Goal: Register for event/course

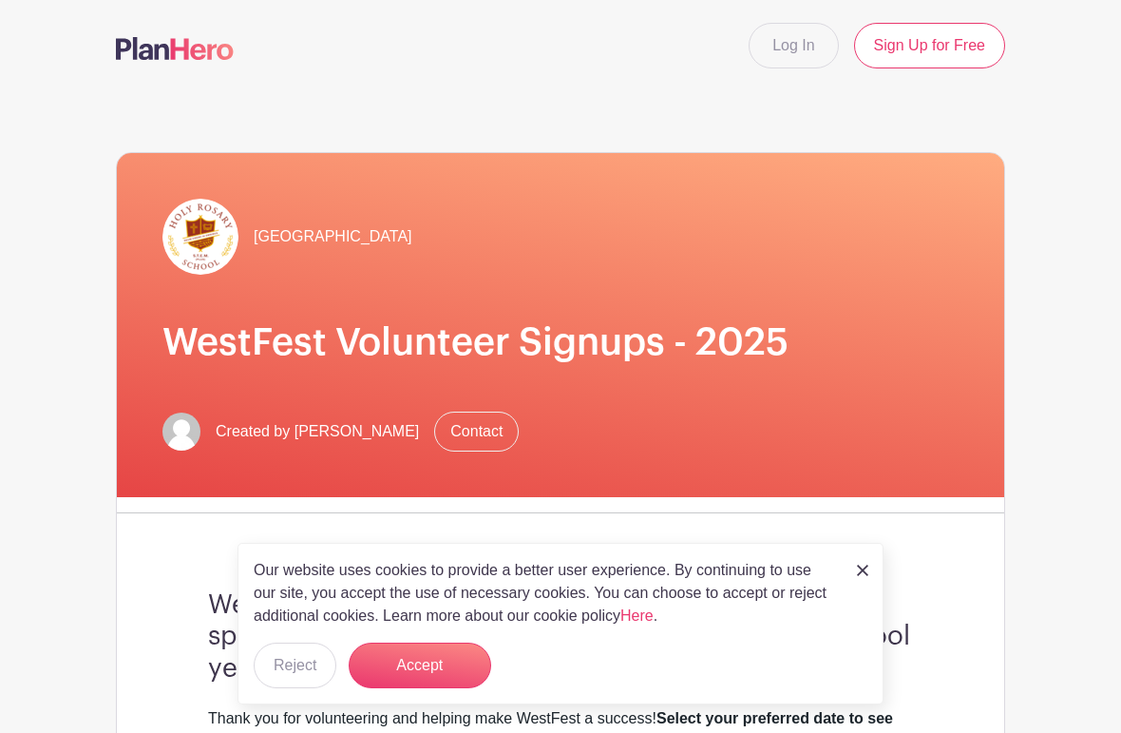
click at [857, 550] on div "Our website uses cookies to provide a better user experience. By continuing to …" at bounding box center [561, 624] width 646 height 162
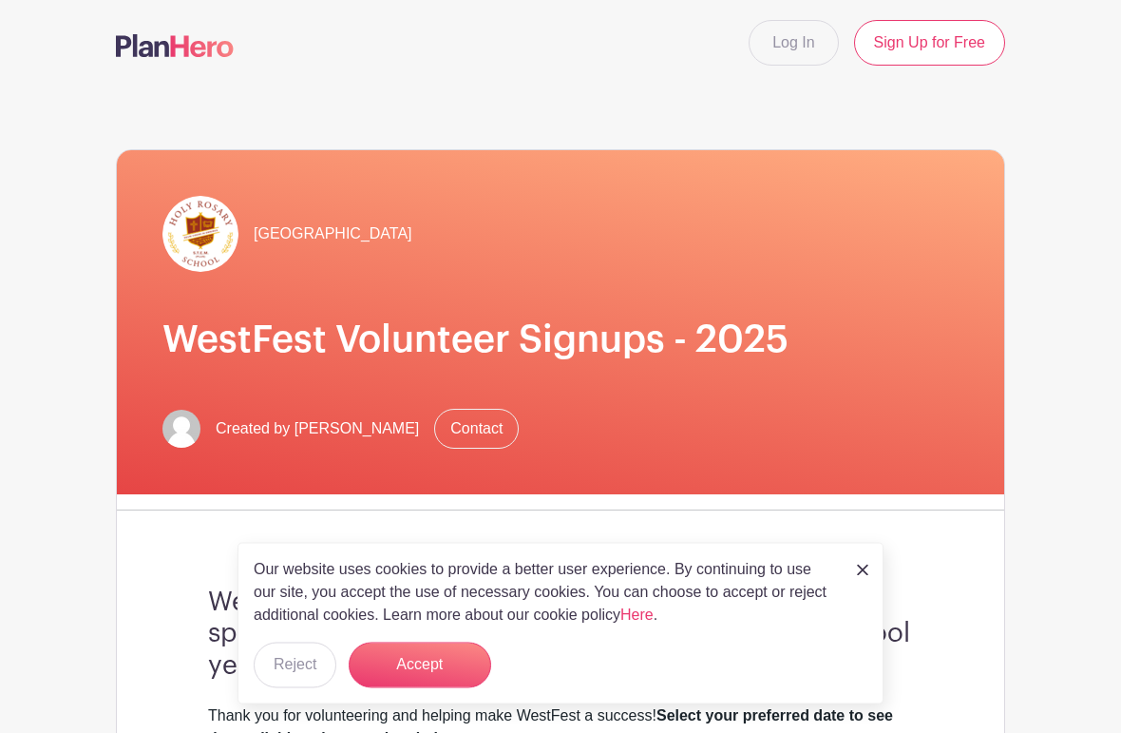
scroll to position [5, 0]
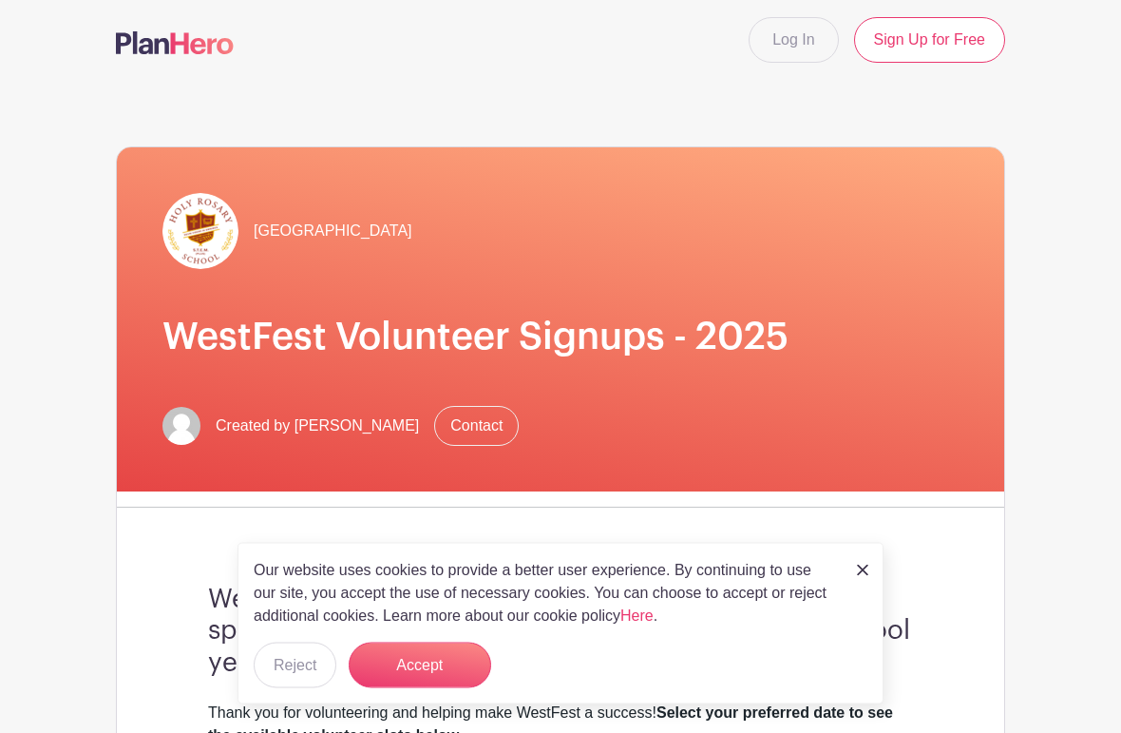
click at [862, 595] on div "Our website uses cookies to provide a better user experience. By continuing to …" at bounding box center [561, 624] width 646 height 162
click at [865, 573] on img at bounding box center [862, 570] width 11 height 11
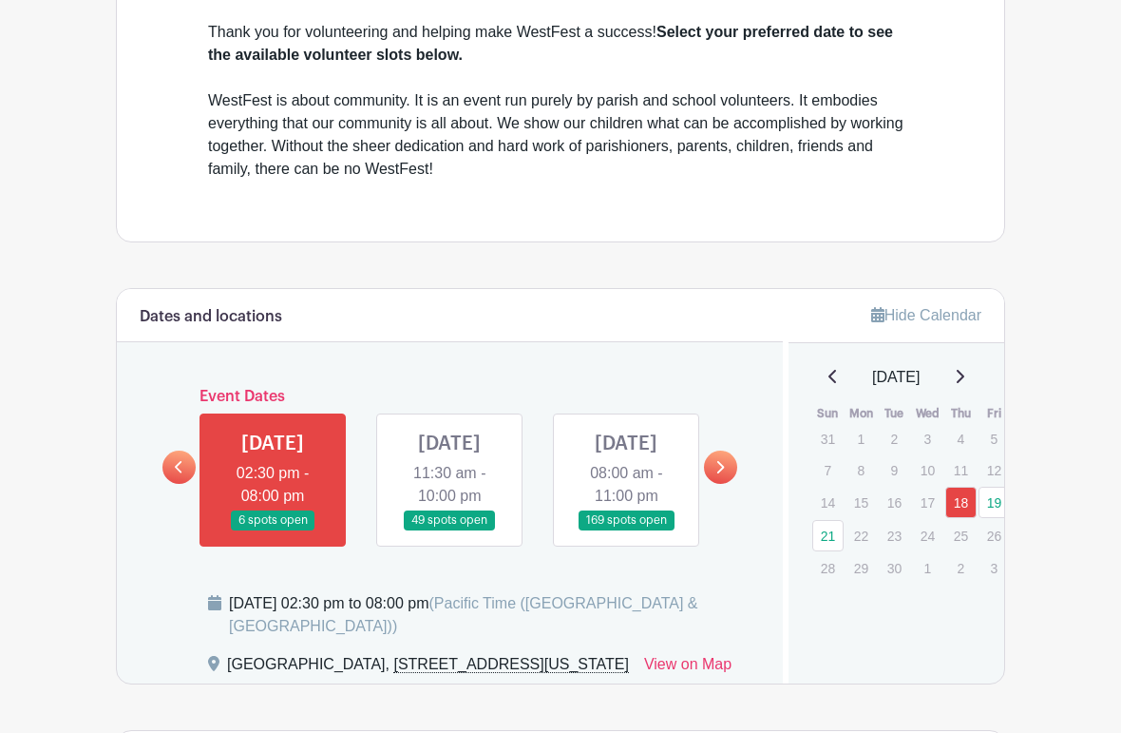
scroll to position [666, 0]
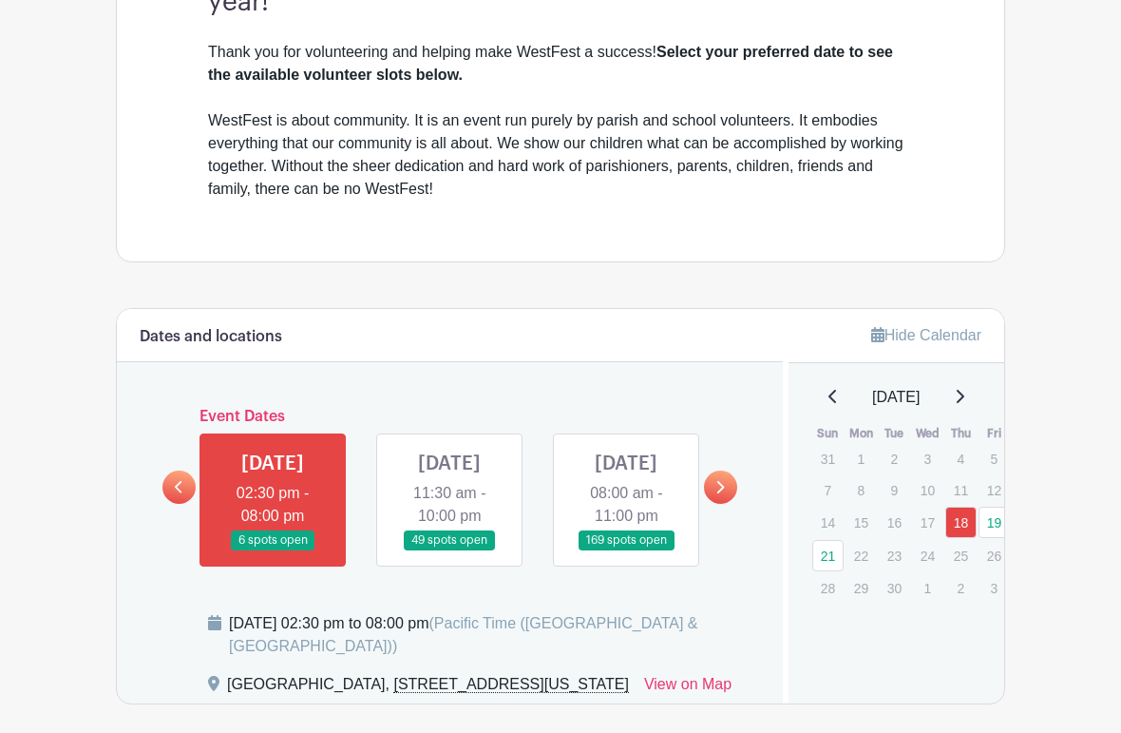
click at [450, 550] on link at bounding box center [450, 550] width 0 height 0
click at [715, 504] on link at bounding box center [720, 486] width 33 height 33
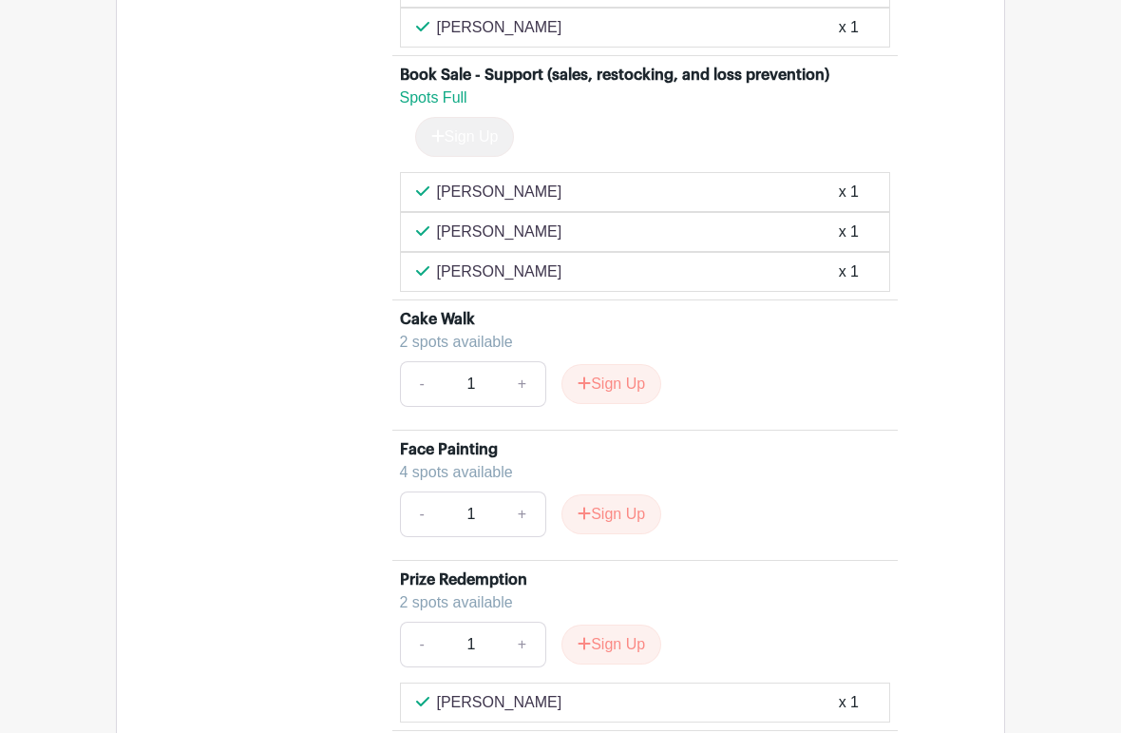
scroll to position [6533, 0]
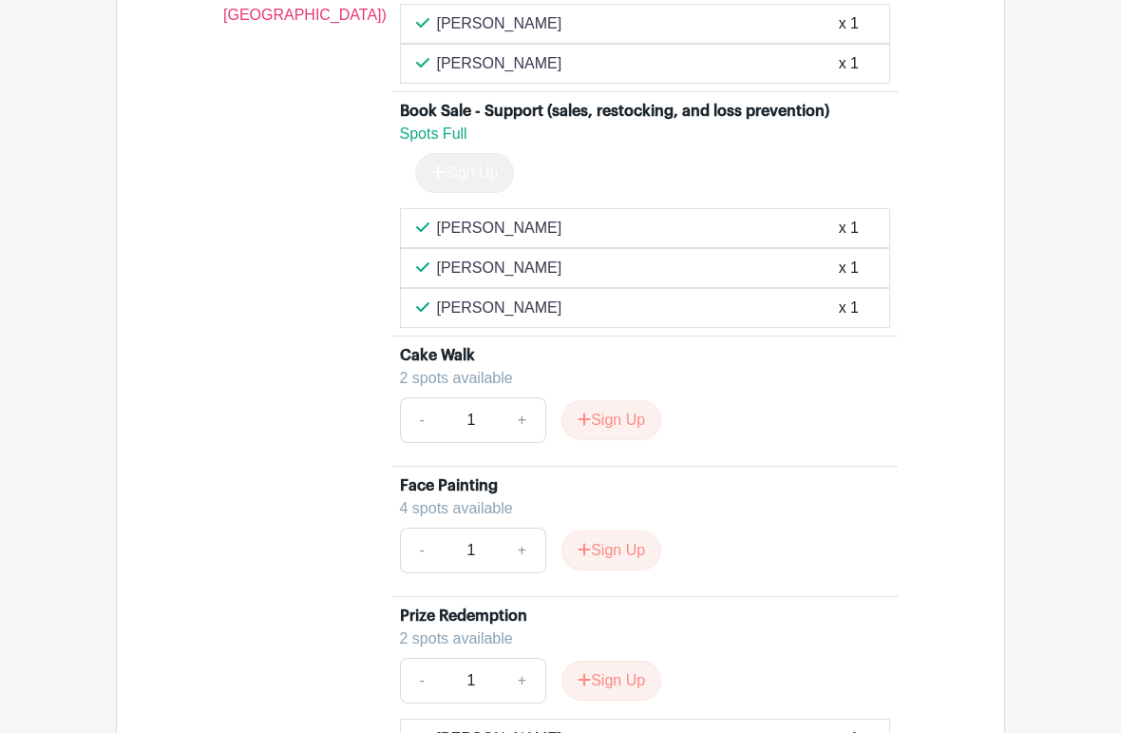
click at [524, 443] on link "+" at bounding box center [523, 420] width 48 height 46
click at [426, 443] on link "-" at bounding box center [422, 420] width 44 height 46
type input "1"
click at [609, 440] on button "Sign Up" at bounding box center [612, 420] width 100 height 40
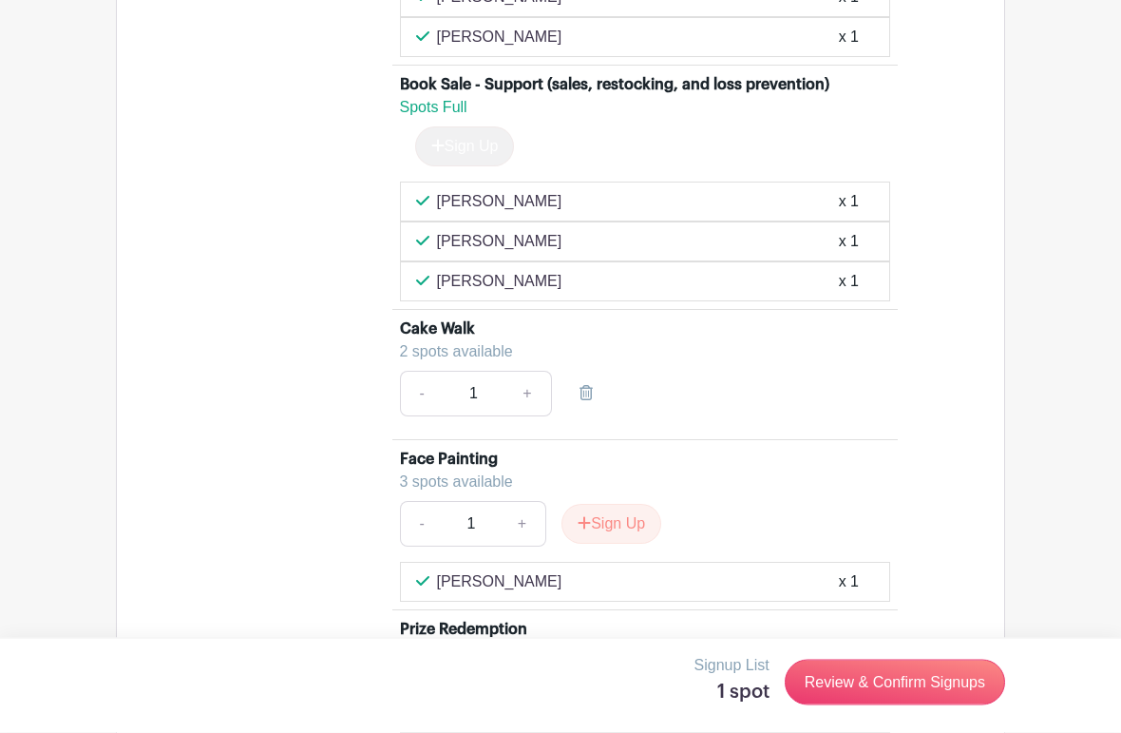
scroll to position [6601, 0]
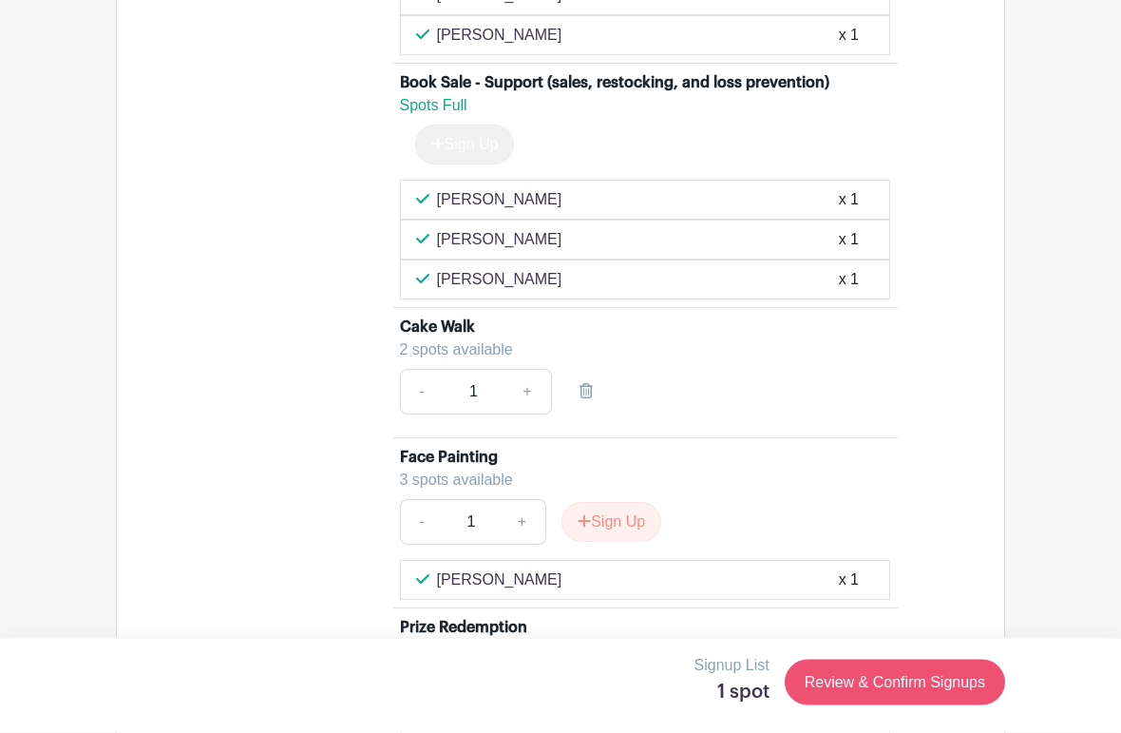
click at [897, 696] on link "Review & Confirm Signups" at bounding box center [895, 683] width 220 height 46
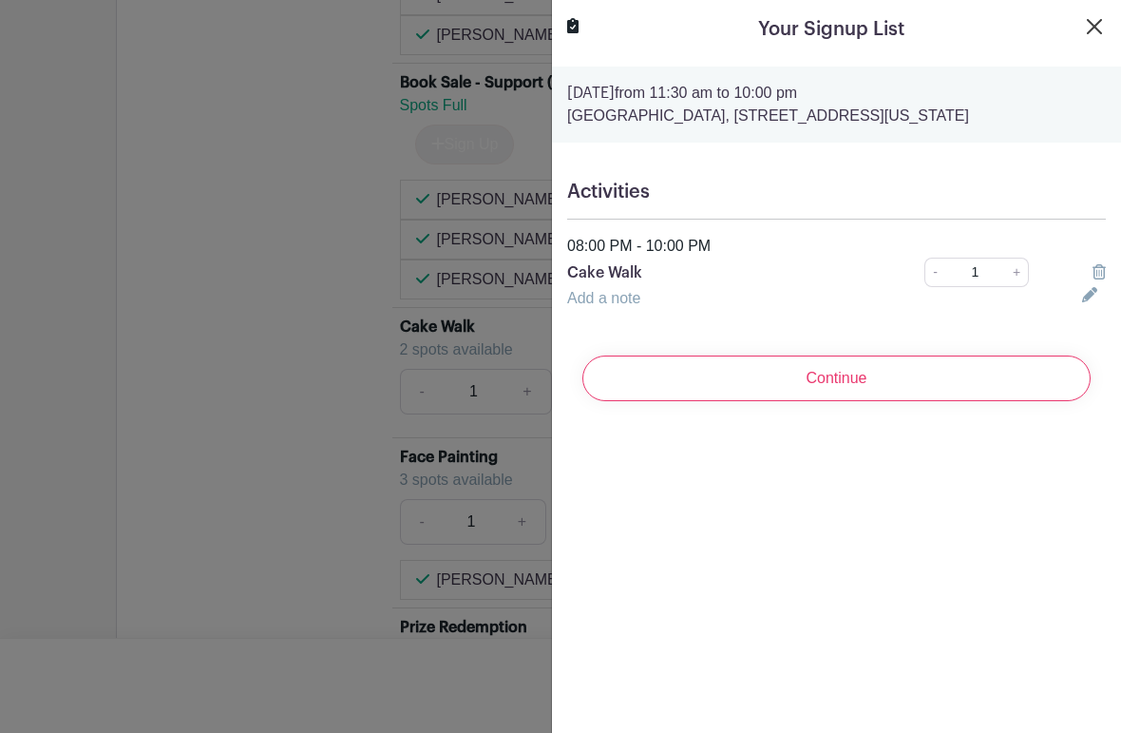
click at [1092, 22] on button "Close" at bounding box center [1094, 26] width 23 height 23
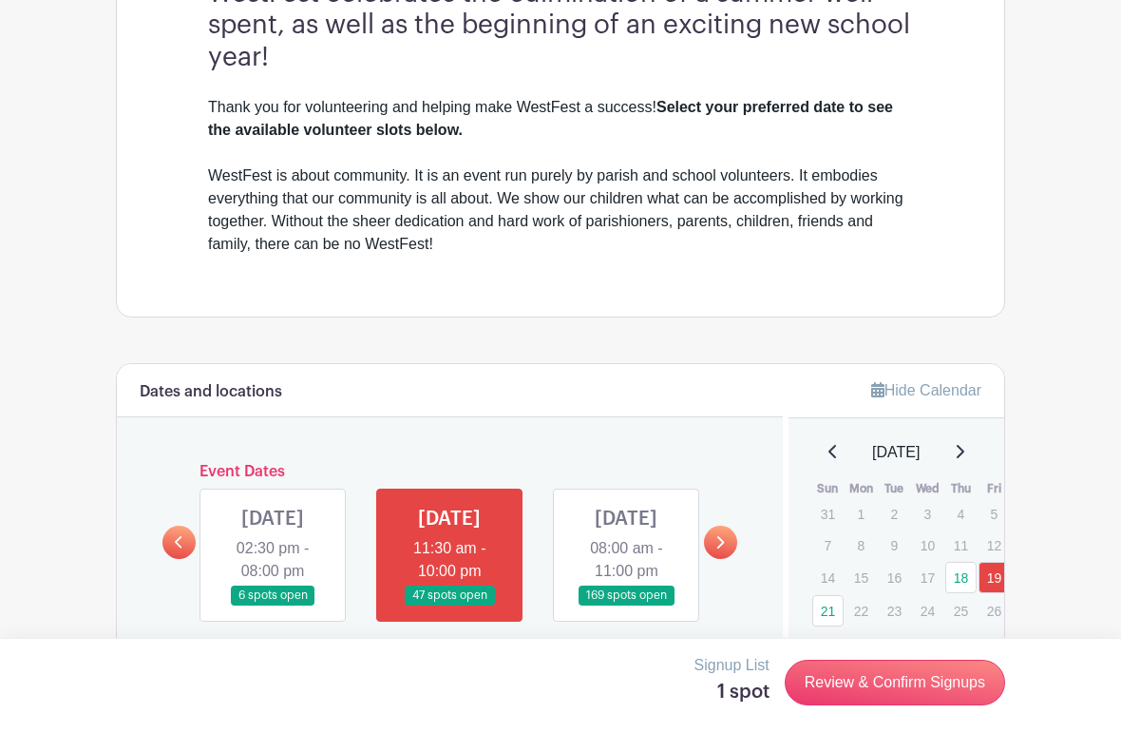
scroll to position [607, 0]
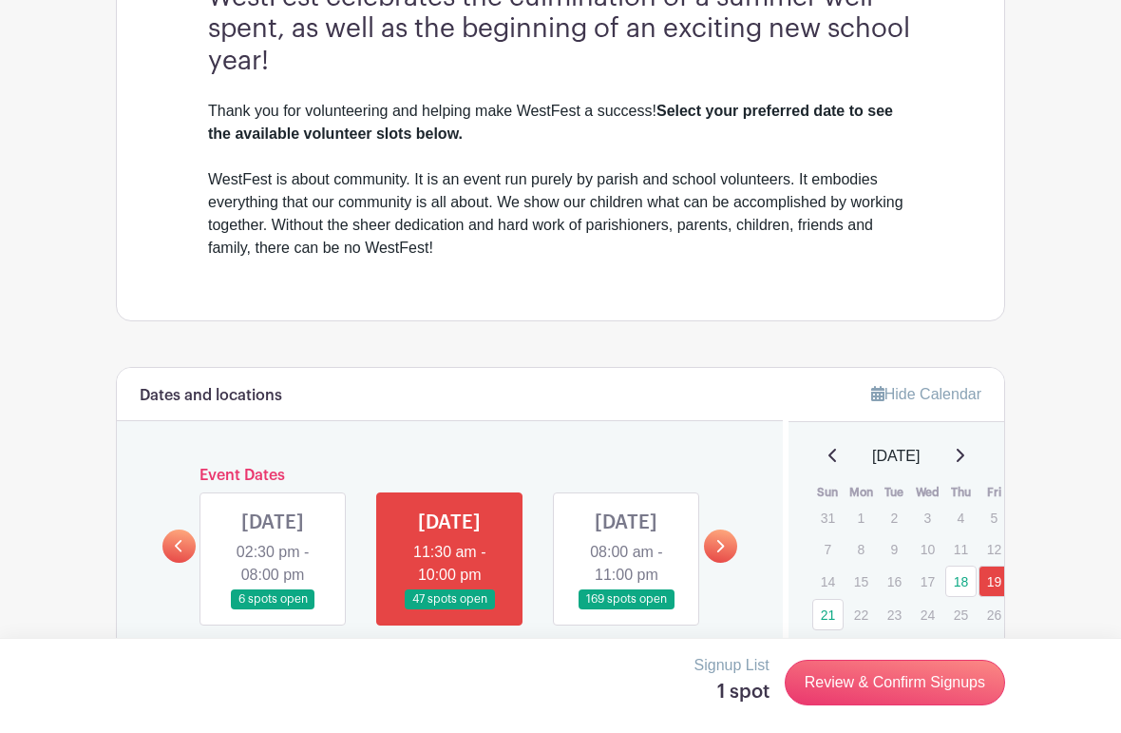
click at [626, 609] on link at bounding box center [626, 609] width 0 height 0
click at [712, 563] on link at bounding box center [720, 545] width 33 height 33
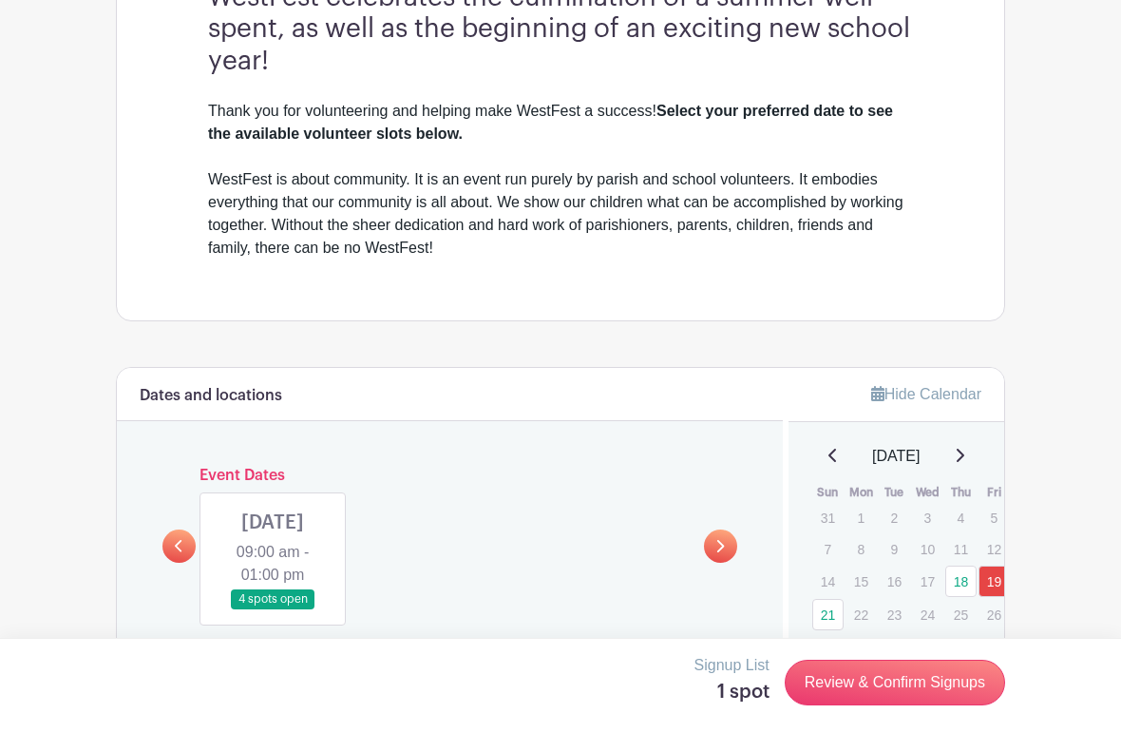
click at [176, 543] on link at bounding box center [179, 545] width 33 height 33
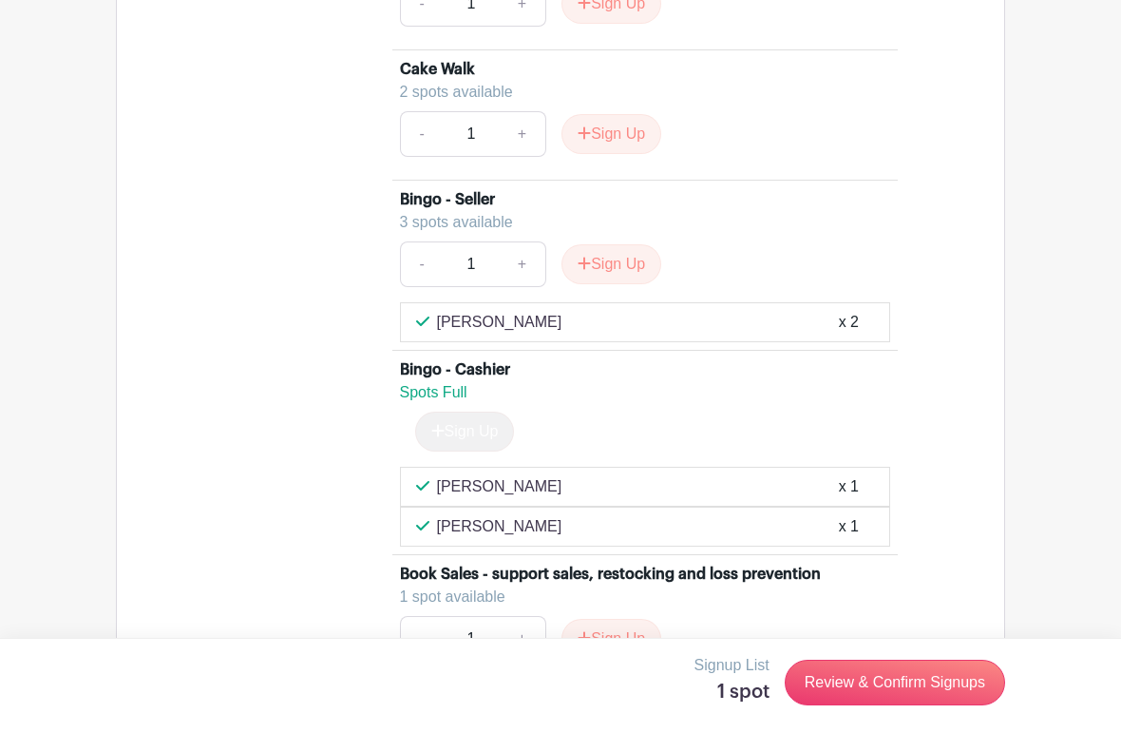
scroll to position [10358, 0]
click at [609, 267] on button "Sign Up" at bounding box center [612, 265] width 100 height 40
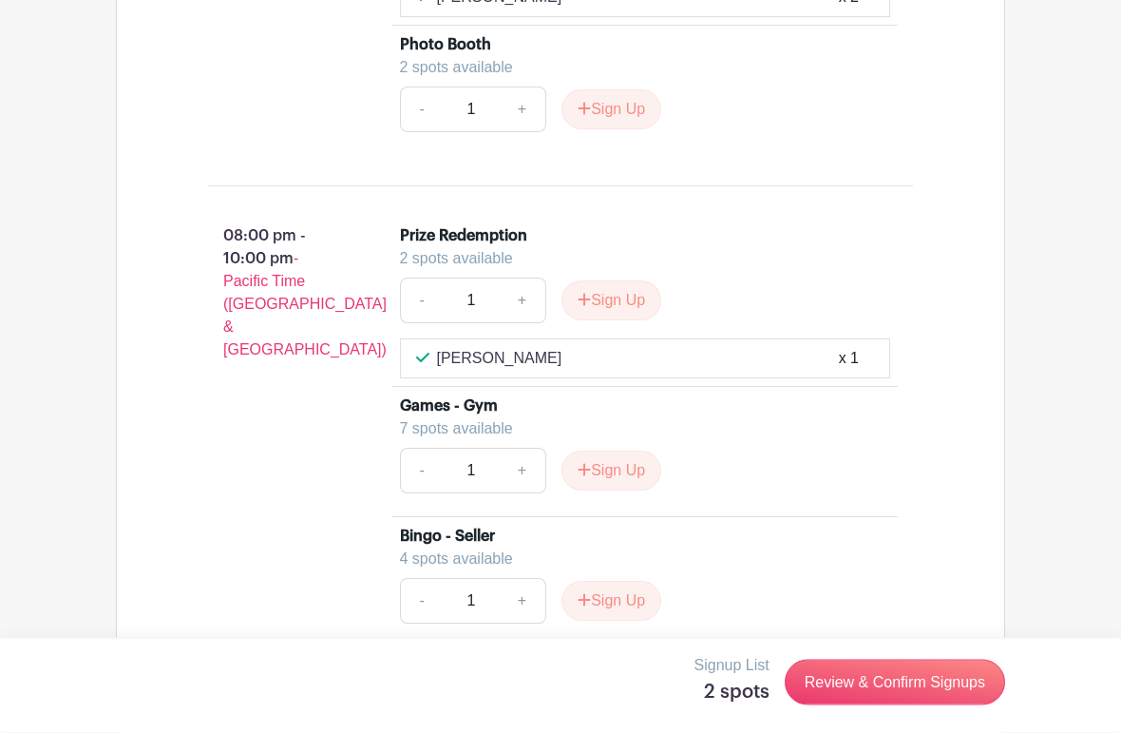
scroll to position [11147, 0]
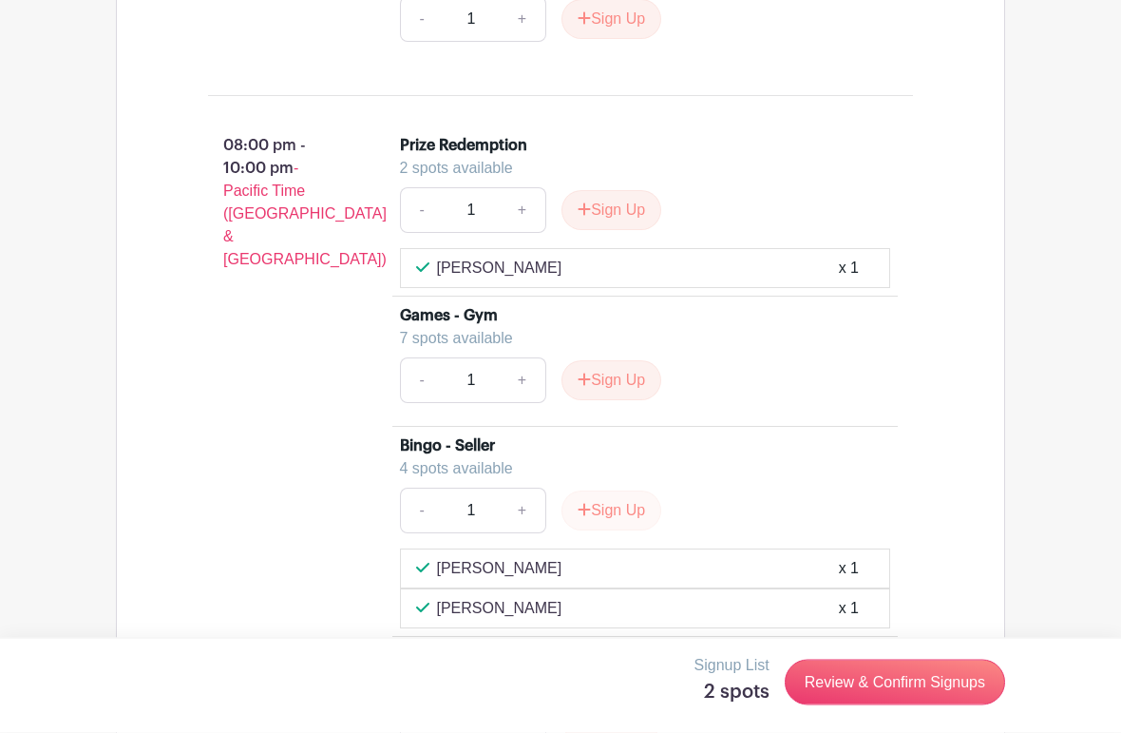
click at [613, 522] on button "Sign Up" at bounding box center [612, 511] width 100 height 40
click at [872, 680] on link "Review & Confirm Signups" at bounding box center [895, 683] width 220 height 46
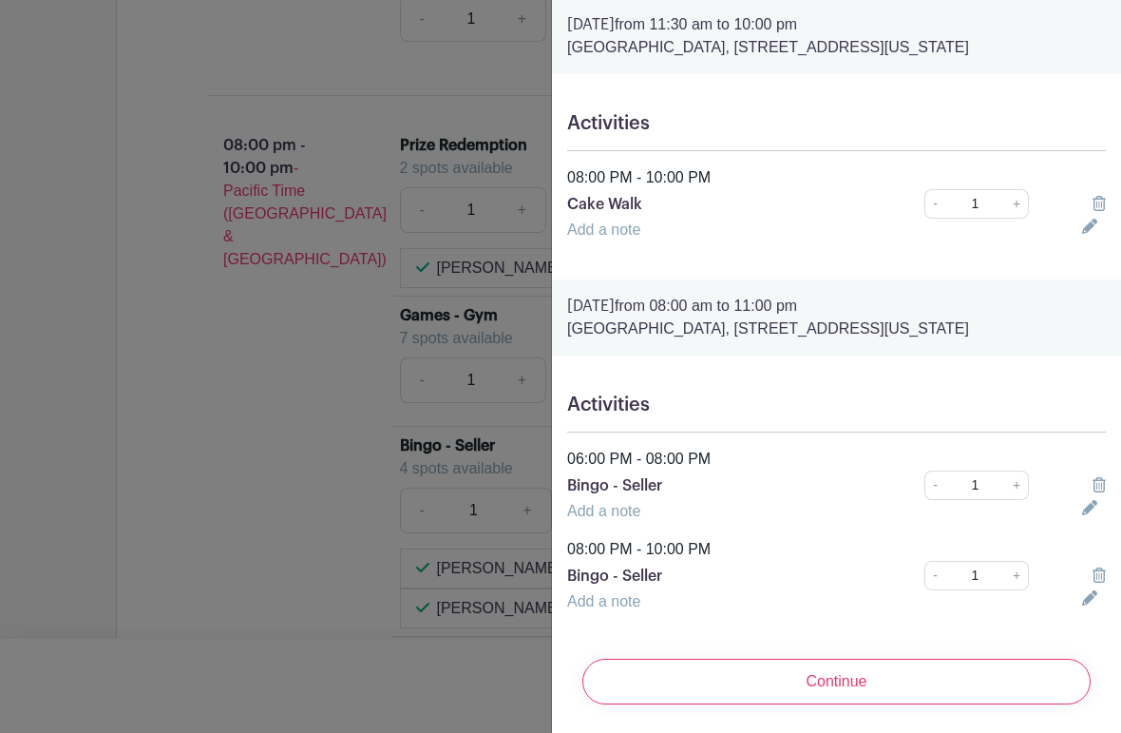
scroll to position [67, 0]
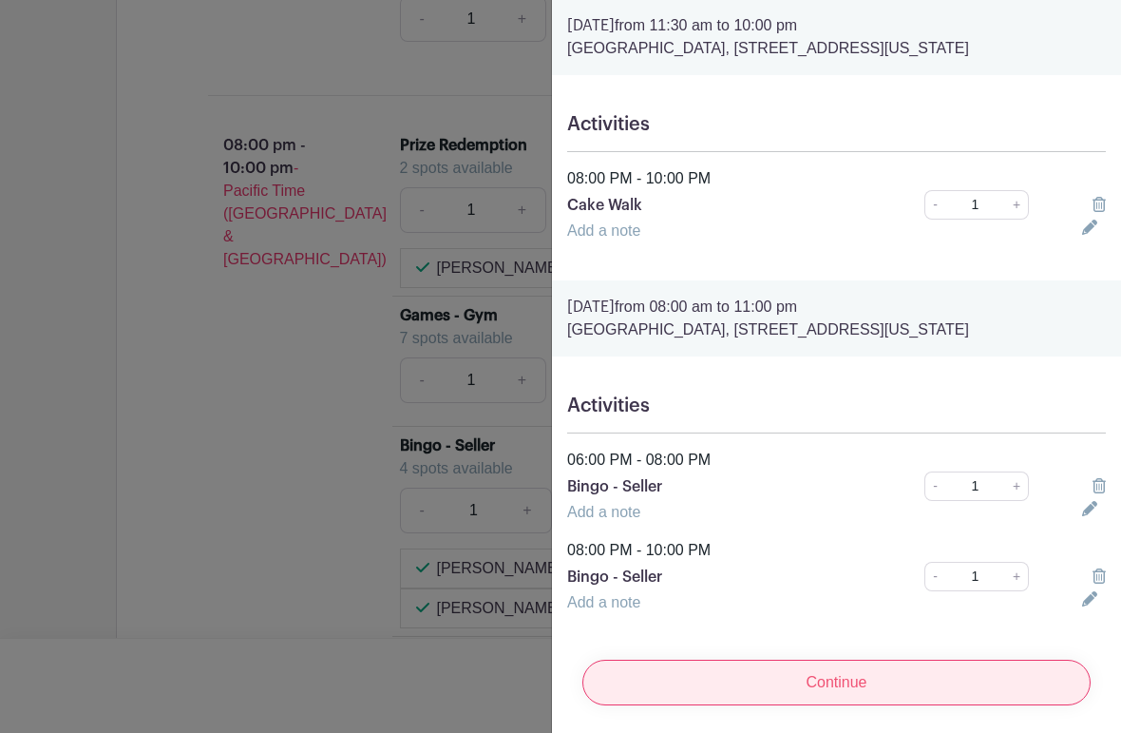
click at [642, 680] on input "Continue" at bounding box center [837, 683] width 508 height 46
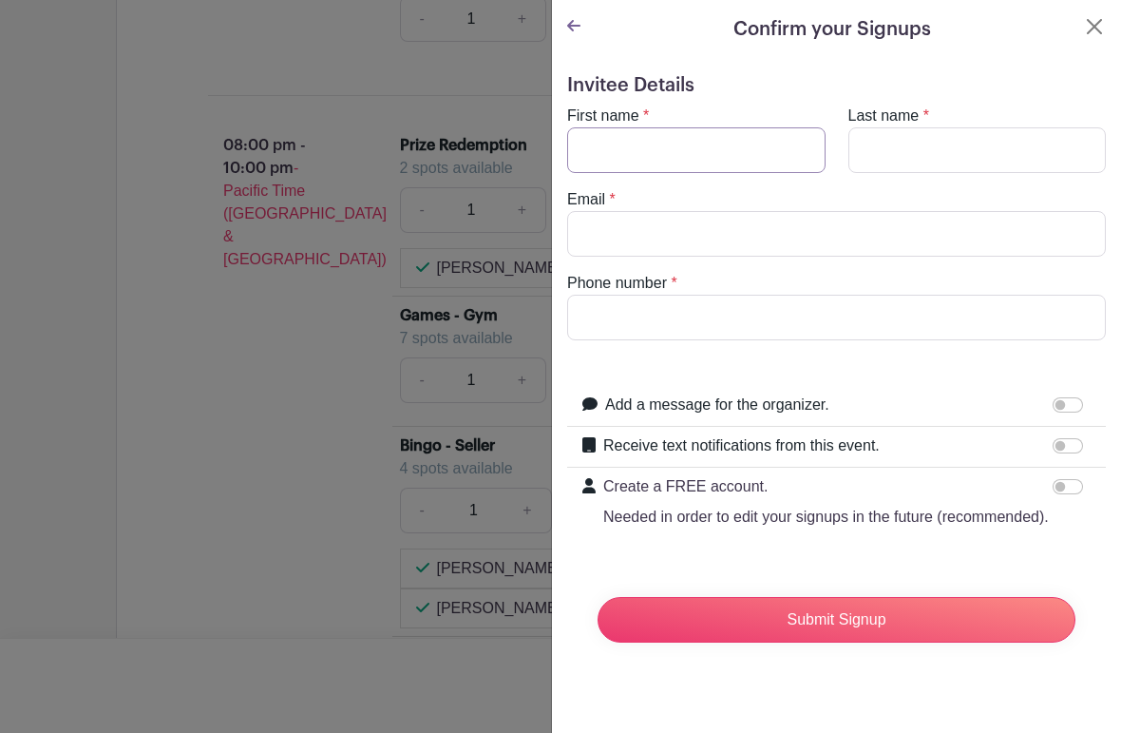
click at [635, 160] on input "First name" at bounding box center [696, 150] width 259 height 46
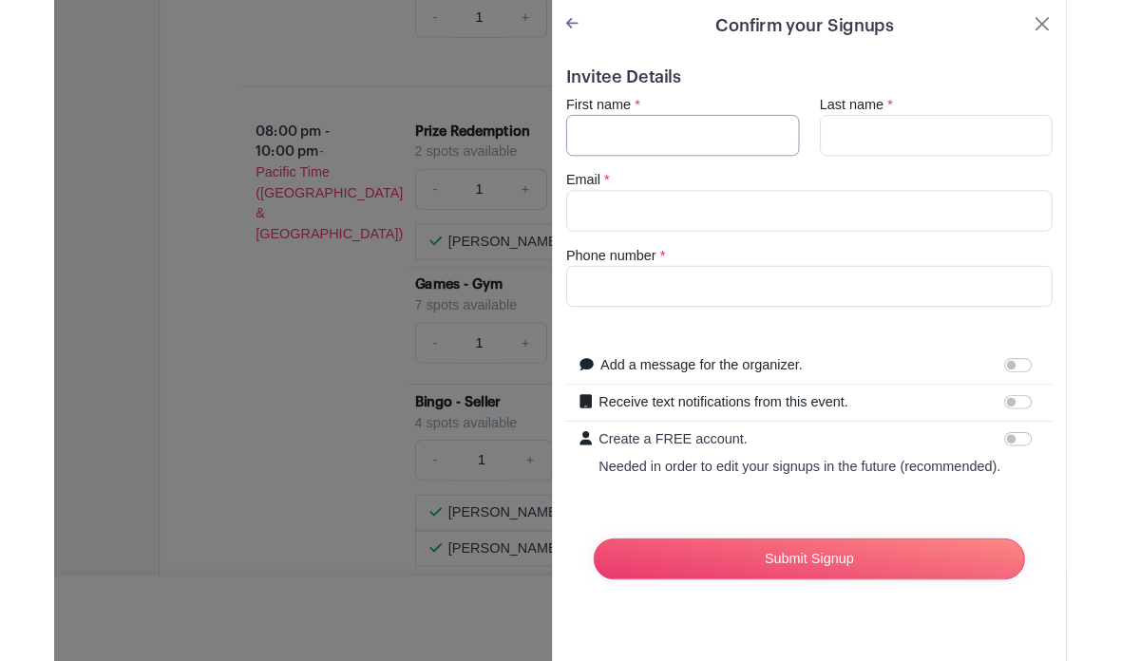
scroll to position [11147, 0]
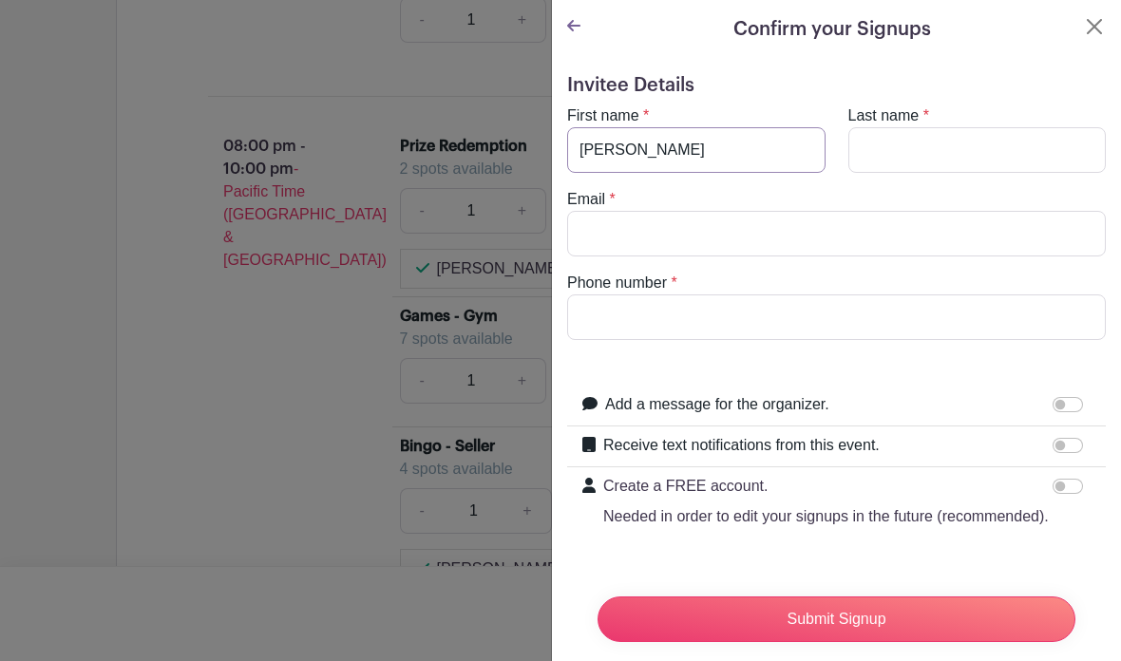
type input "[PERSON_NAME]"
type input "[EMAIL_ADDRESS][DOMAIN_NAME]"
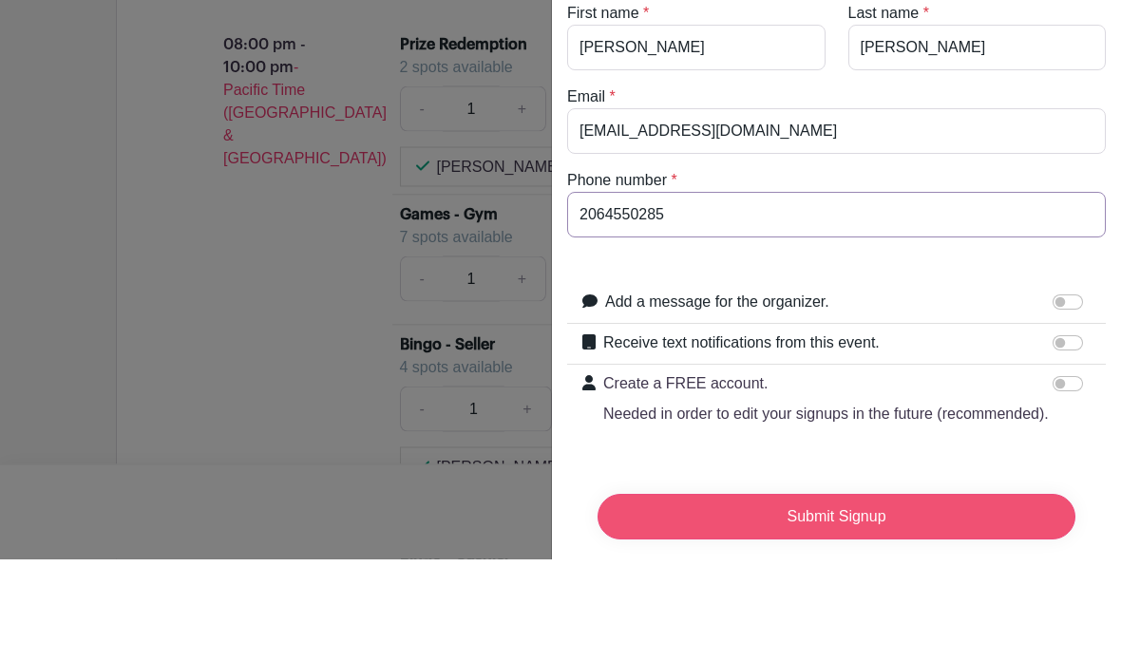
type input "2064550285"
click at [682, 597] on input "Submit Signup" at bounding box center [837, 620] width 478 height 46
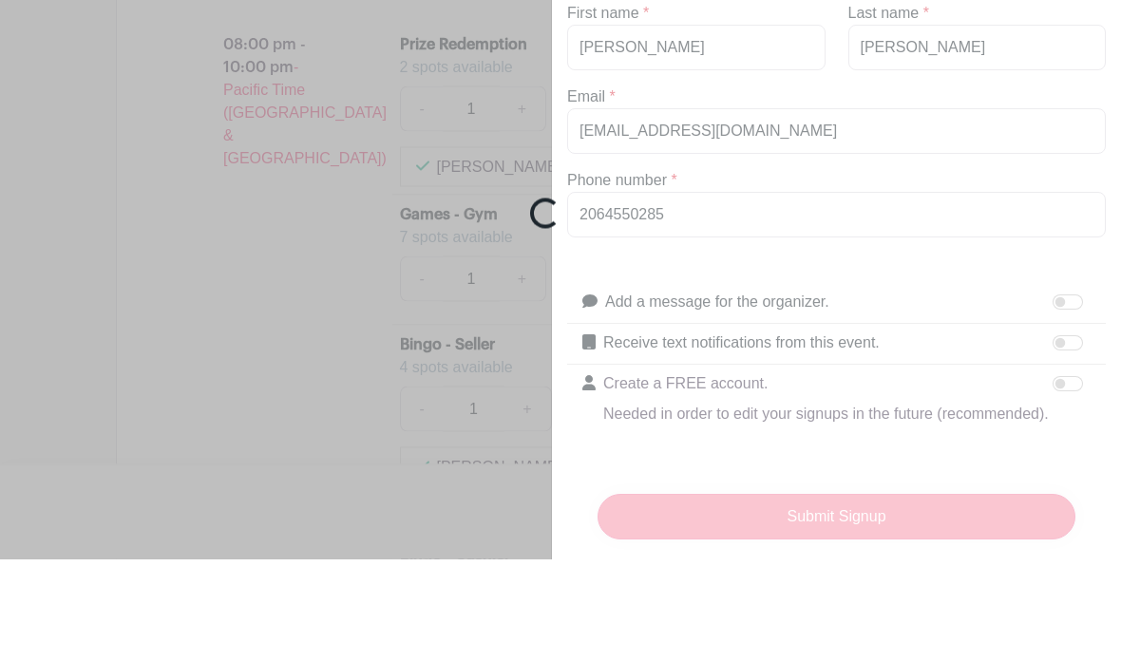
scroll to position [11250, 0]
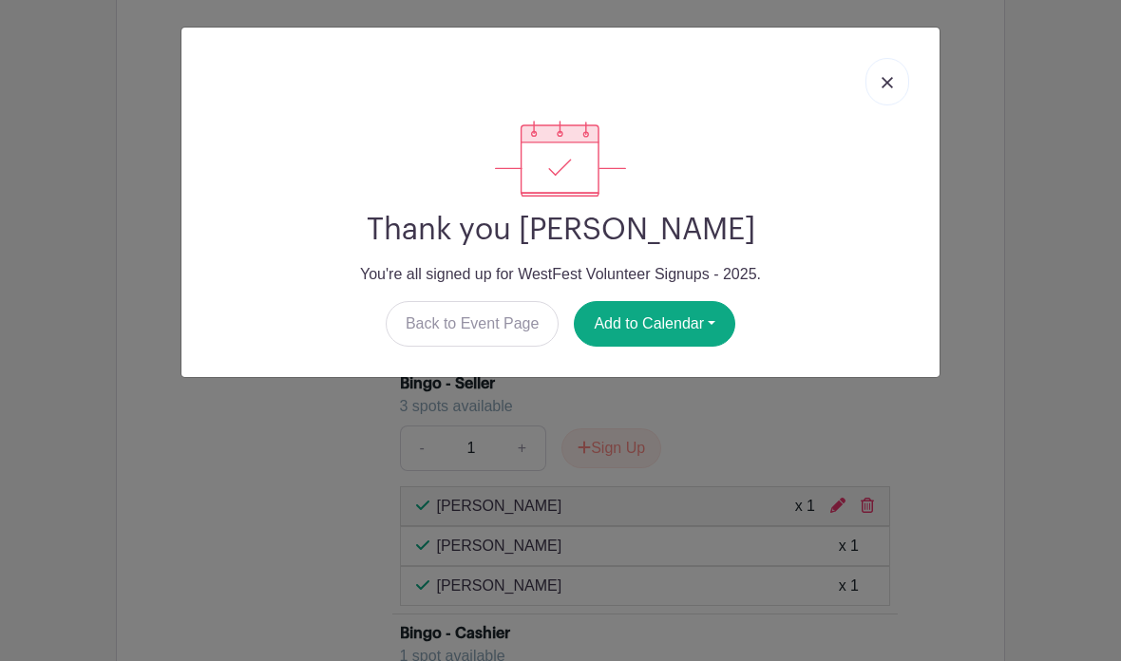
drag, startPoint x: 682, startPoint y: 517, endPoint x: 481, endPoint y: 466, distance: 207.9
click at [482, 466] on div "Thank you [PERSON_NAME] You're all signed up for WestFest Volunteer Signups - 2…" at bounding box center [560, 330] width 1121 height 661
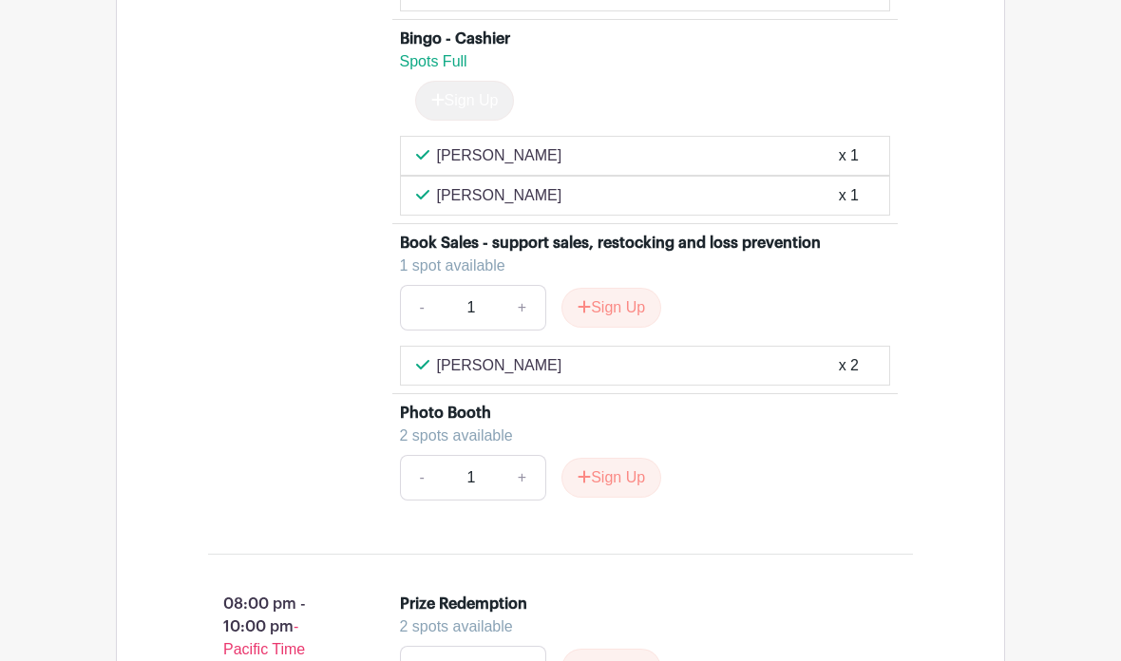
scroll to position [10730, 0]
